Goal: Information Seeking & Learning: Learn about a topic

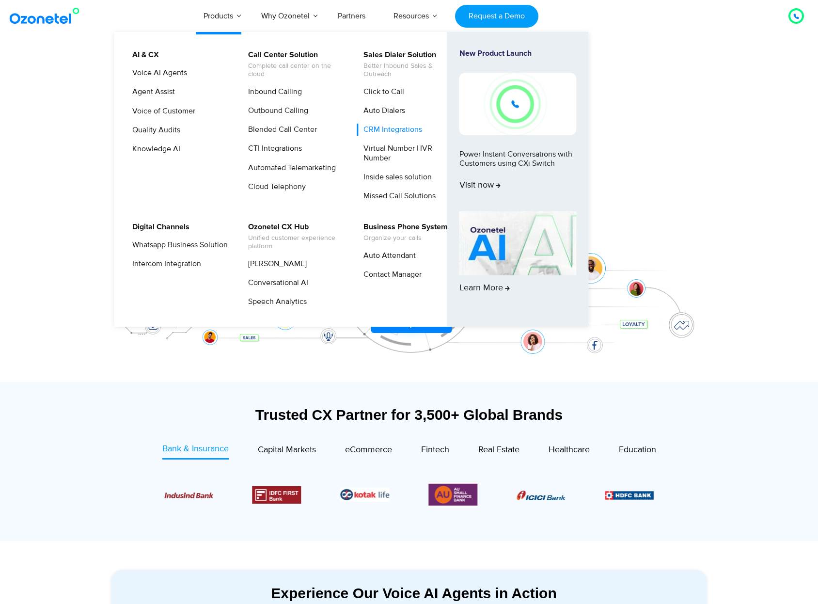
click at [392, 127] on link "CRM Integrations" at bounding box center [390, 130] width 66 height 12
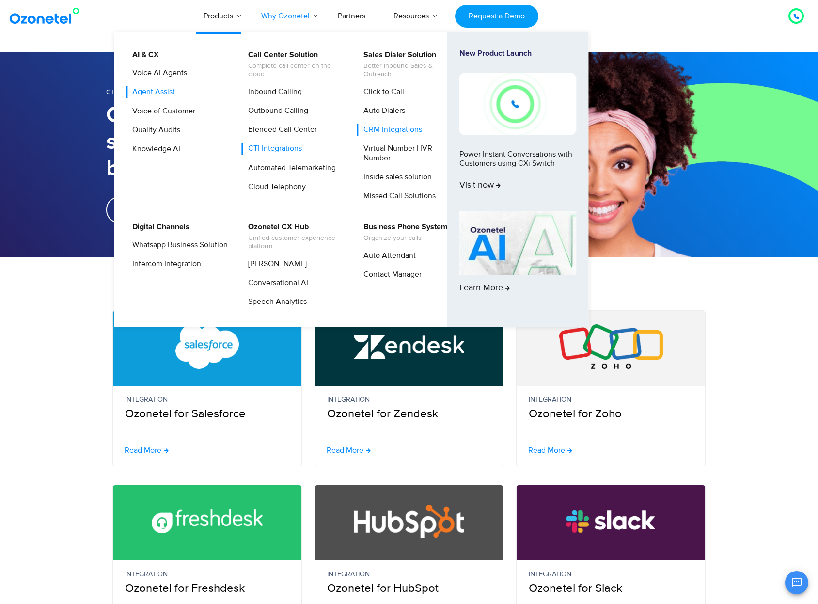
click at [162, 90] on link "Agent Assist" at bounding box center [151, 92] width 50 height 12
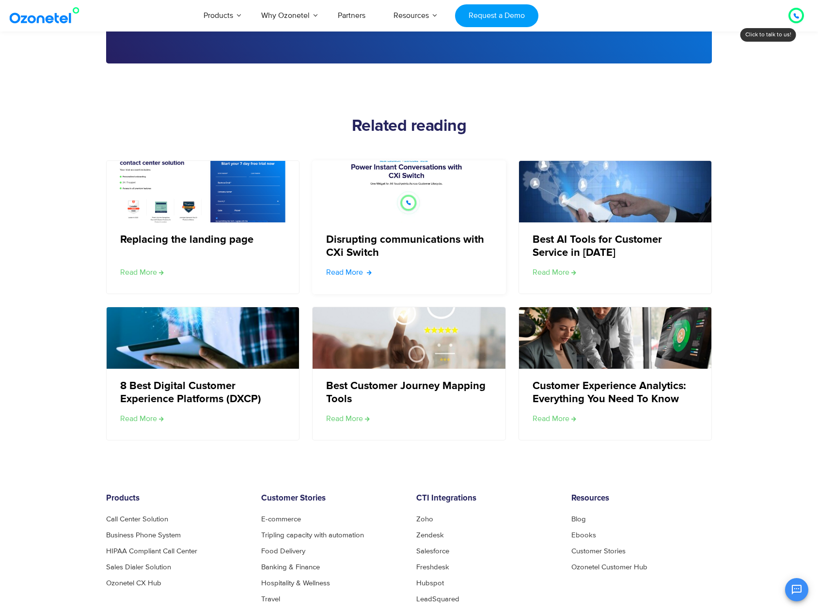
scroll to position [1648, 0]
